Goal: Navigation & Orientation: Find specific page/section

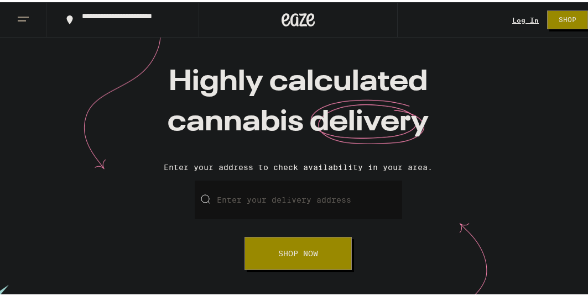
click at [28, 18] on icon at bounding box center [23, 17] width 13 height 13
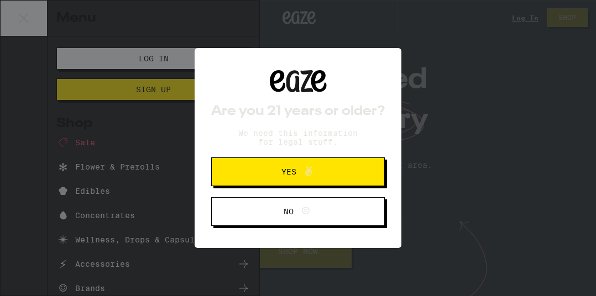
click at [298, 171] on span at bounding box center [305, 172] width 19 height 14
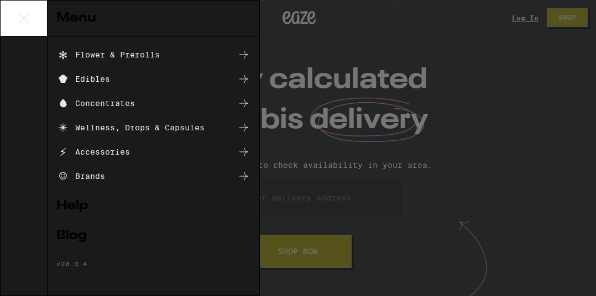
click at [459, 235] on div "Menu Log In Sign Up Shop Sale Flower & Prerolls Edibles Concentrates Wellness, …" at bounding box center [298, 148] width 596 height 296
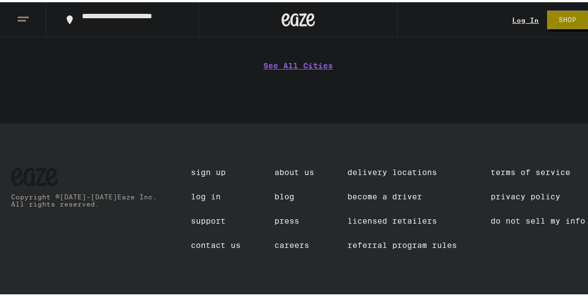
scroll to position [1528, 0]
click at [286, 245] on link "Careers" at bounding box center [294, 243] width 40 height 9
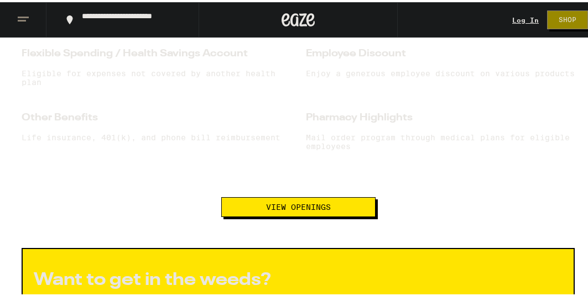
scroll to position [1106, 0]
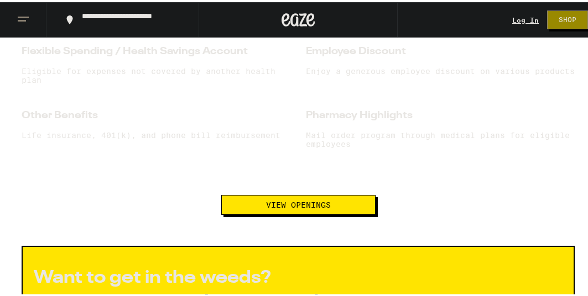
click at [298, 207] on span "View Openings" at bounding box center [298, 203] width 65 height 8
